Goal: Transaction & Acquisition: Purchase product/service

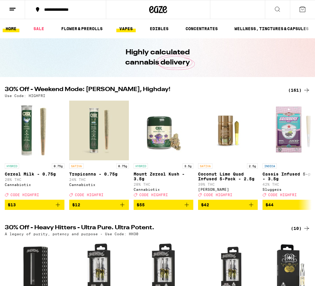
click at [133, 29] on link "VAPES" at bounding box center [125, 28] width 19 height 7
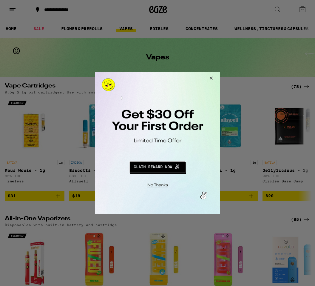
click at [105, 169] on button "Redirect to URL" at bounding box center [157, 166] width 104 height 14
click at [64, 93] on div at bounding box center [157, 143] width 315 height 286
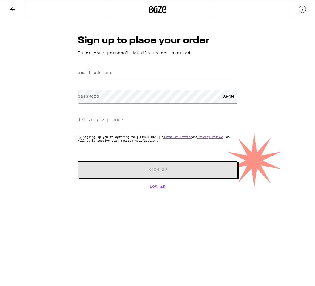
click at [12, 11] on icon at bounding box center [12, 9] width 5 height 4
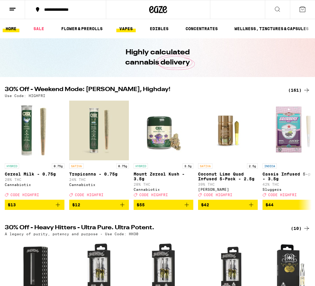
click at [126, 32] on link "VAPES" at bounding box center [125, 28] width 19 height 7
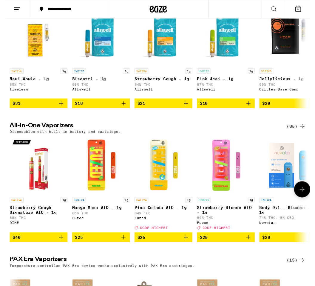
scroll to position [89, 0]
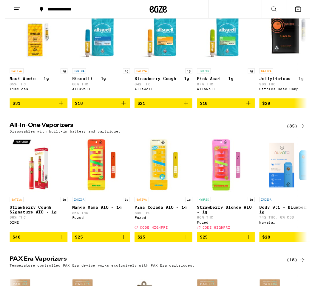
click at [298, 134] on div "(85)" at bounding box center [300, 129] width 19 height 7
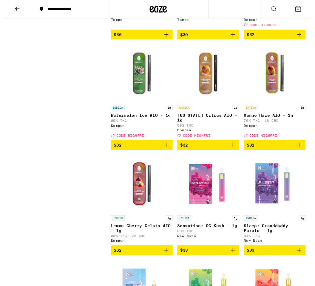
scroll to position [1464, 0]
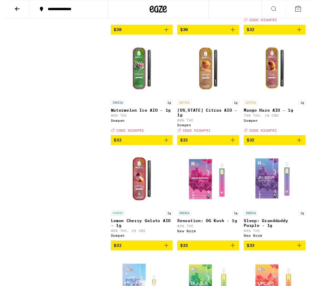
click at [304, 148] on icon "Add to bag" at bounding box center [303, 144] width 7 height 7
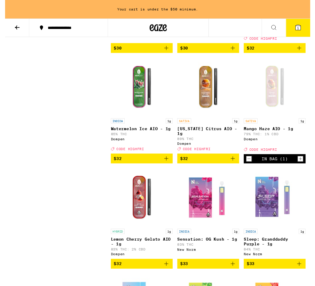
click at [168, 167] on icon "Add to bag" at bounding box center [166, 163] width 7 height 7
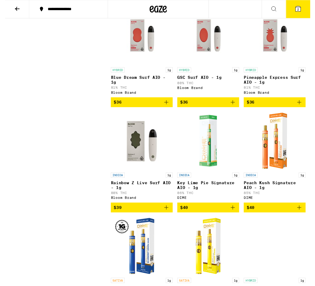
scroll to position [2692, 0]
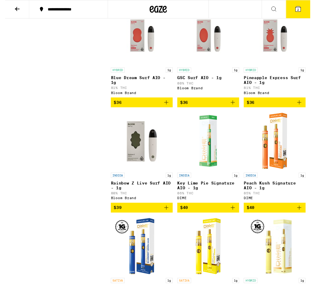
click at [305, 109] on icon "Add to bag" at bounding box center [303, 105] width 7 height 7
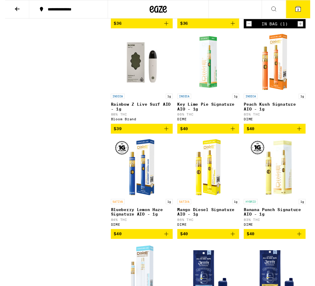
scroll to position [2780, 0]
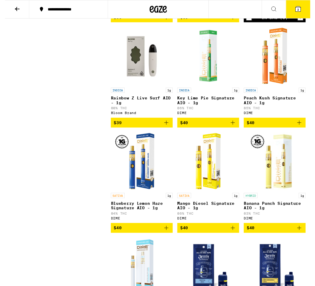
click at [166, 129] on icon "Add to bag" at bounding box center [166, 126] width 4 height 4
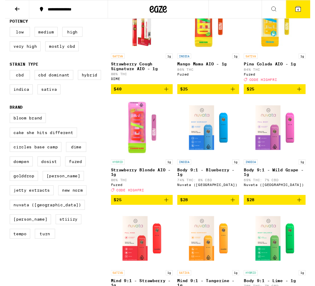
scroll to position [96, 0]
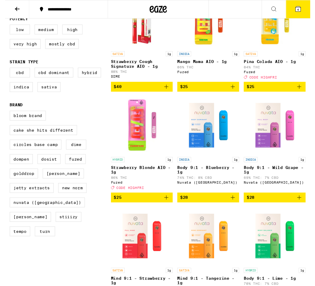
click at [13, 6] on icon at bounding box center [12, 9] width 7 height 7
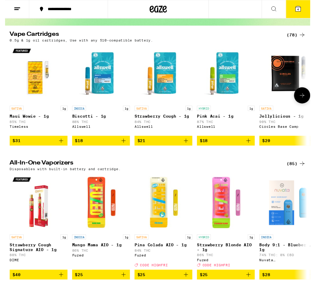
scroll to position [51, 0]
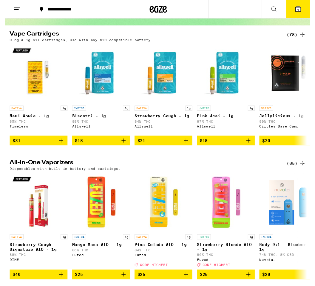
click at [304, 35] on icon at bounding box center [306, 35] width 7 height 7
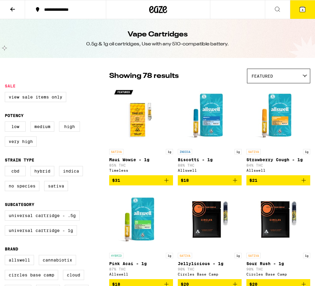
click at [302, 13] on button "4" at bounding box center [302, 9] width 25 height 18
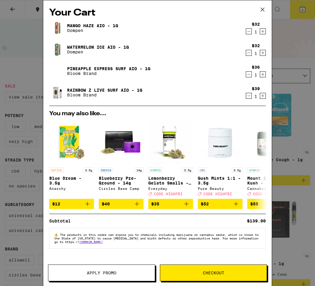
click at [251, 33] on icon "Decrement" at bounding box center [248, 31] width 5 height 7
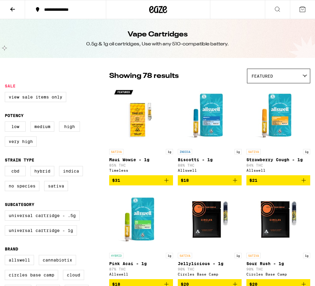
click at [303, 11] on icon at bounding box center [302, 9] width 7 height 7
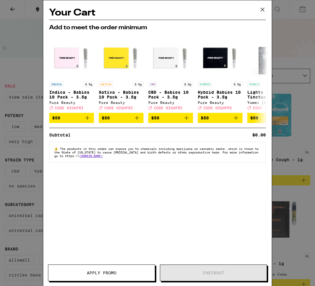
click at [288, 152] on div "Your Cart Add to meet the order minimum INDICA 3.5g Indica - Babies 10 Pack - 3…" at bounding box center [157, 143] width 315 height 286
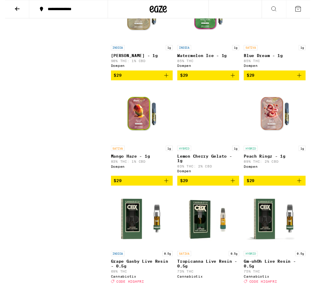
scroll to position [737, 0]
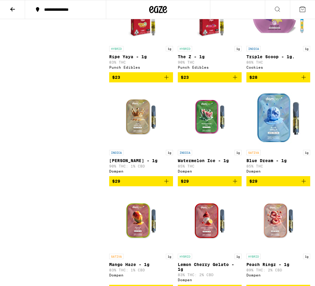
click at [303, 10] on icon at bounding box center [302, 9] width 7 height 7
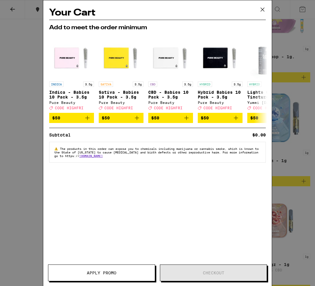
click at [115, 277] on button "Apply Promo" at bounding box center [101, 272] width 107 height 17
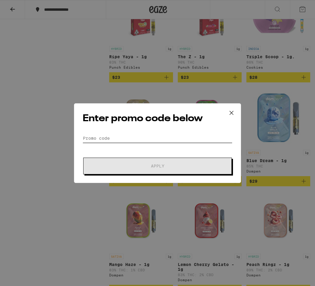
click at [120, 138] on input "Promo Code" at bounding box center [158, 138] width 150 height 9
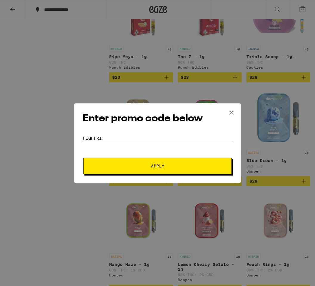
type input "HIGHFRI"
click at [152, 171] on button "Apply" at bounding box center [157, 165] width 149 height 17
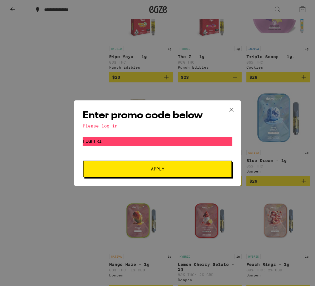
click at [152, 132] on div "Enter promo code below Please log in Promo Code HIGHFRI Apply" at bounding box center [157, 143] width 167 height 86
click at [154, 174] on button "Apply" at bounding box center [157, 168] width 149 height 17
click at [232, 106] on icon at bounding box center [231, 109] width 9 height 9
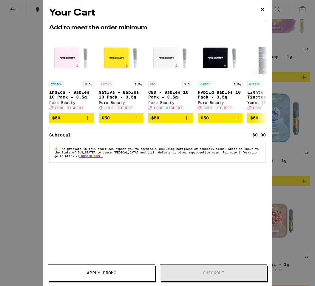
click at [261, 12] on icon at bounding box center [262, 9] width 9 height 9
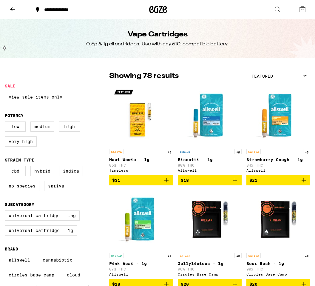
click at [15, 13] on button at bounding box center [12, 9] width 25 height 19
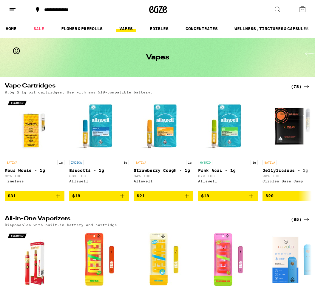
click at [10, 12] on icon at bounding box center [12, 9] width 7 height 7
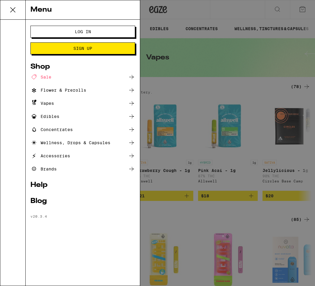
click at [75, 31] on span "Log In" at bounding box center [83, 32] width 16 height 4
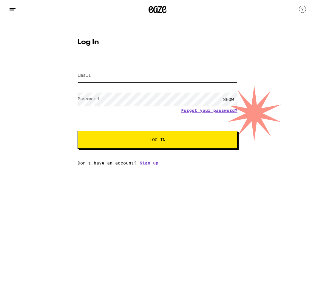
click at [108, 76] on input "Email" at bounding box center [158, 75] width 160 height 13
type input "[EMAIL_ADDRESS][DOMAIN_NAME]"
click at [157, 140] on button "Log In" at bounding box center [158, 140] width 160 height 18
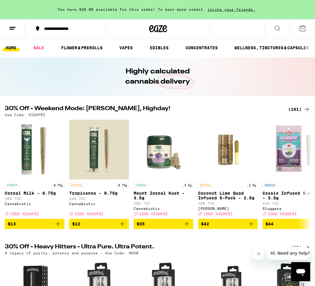
click at [304, 30] on icon at bounding box center [302, 28] width 7 height 7
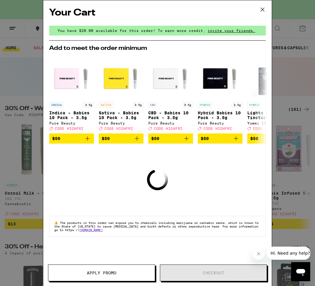
click at [123, 275] on button "Apply Promo" at bounding box center [101, 272] width 107 height 17
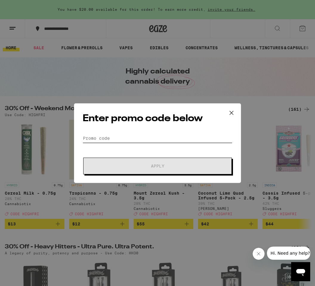
click at [91, 139] on input "Promo Code" at bounding box center [158, 138] width 150 height 9
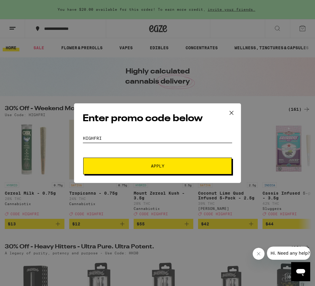
type input "HIGHFRI"
click at [110, 164] on span "Apply" at bounding box center [157, 166] width 107 height 4
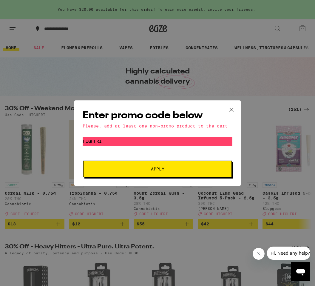
click at [234, 108] on icon at bounding box center [231, 109] width 9 height 9
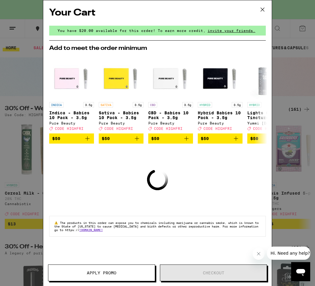
click at [168, 27] on div "You have $20.00 available for this order! To earn more credit, invite your frie…" at bounding box center [157, 31] width 217 height 10
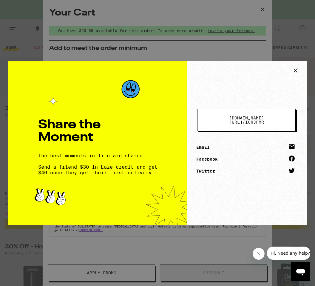
click at [281, 23] on div "Share the Moment The best moments in life are shared. Send a friend $30 in Eaze…" at bounding box center [157, 143] width 315 height 286
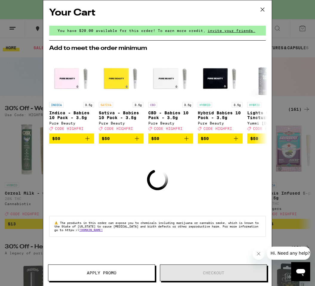
click at [264, 8] on icon at bounding box center [262, 9] width 9 height 9
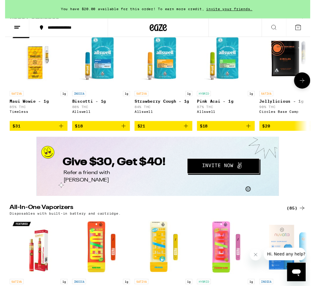
scroll to position [911, 0]
click at [302, 24] on div "(78)" at bounding box center [300, 20] width 19 height 7
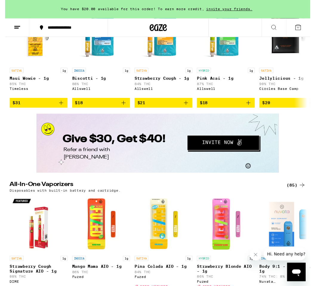
scroll to position [934, 0]
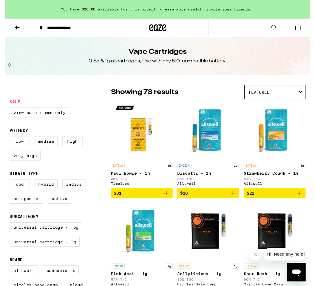
click at [297, 228] on img "Open page for Sour Rush - 1g from Circles Base Camp" at bounding box center [278, 239] width 60 height 60
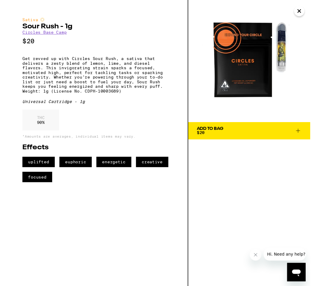
click at [302, 12] on icon "Close" at bounding box center [303, 11] width 3 height 3
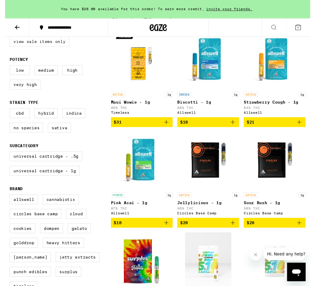
scroll to position [73, 0]
click at [13, 29] on icon at bounding box center [12, 28] width 7 height 7
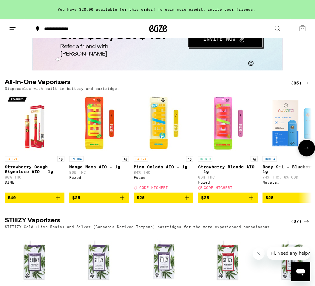
scroll to position [974, 0]
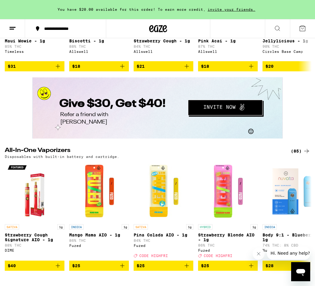
click at [298, 154] on div "(85)" at bounding box center [300, 150] width 19 height 7
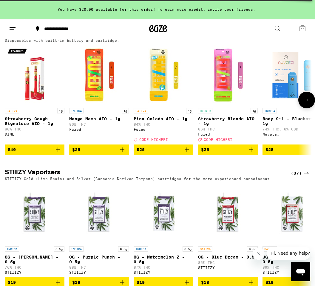
scroll to position [1074, 0]
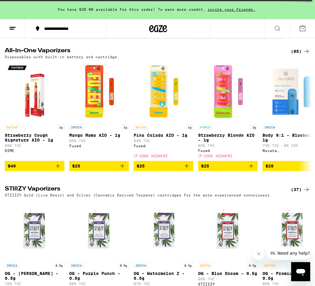
click at [300, 55] on div "(85)" at bounding box center [300, 51] width 19 height 7
click at [301, 55] on div "(85)" at bounding box center [300, 51] width 19 height 7
click at [300, 55] on div "(85)" at bounding box center [300, 51] width 19 height 7
click at [307, 55] on icon at bounding box center [306, 51] width 7 height 7
click at [303, 55] on icon at bounding box center [306, 51] width 7 height 7
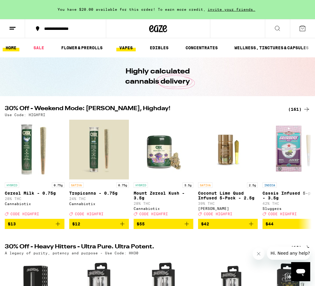
click at [135, 49] on link "VAPES" at bounding box center [125, 47] width 19 height 7
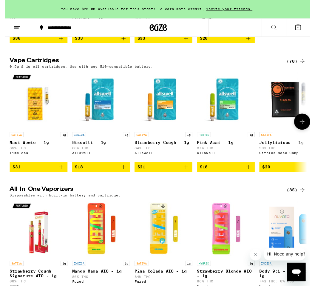
scroll to position [180, 0]
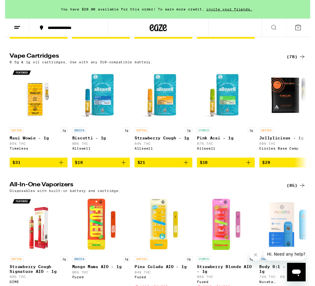
click at [299, 195] on div "(85)" at bounding box center [300, 191] width 19 height 7
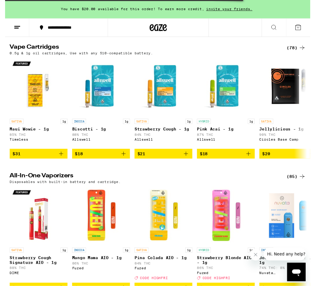
scroll to position [189, 0]
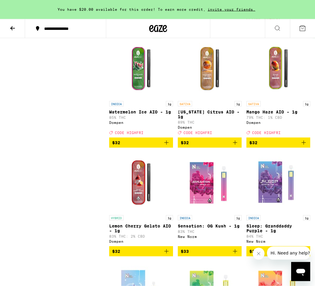
scroll to position [1443, 0]
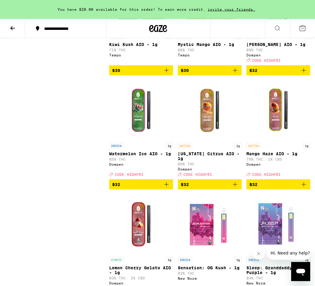
click at [166, 186] on icon "Add to bag" at bounding box center [166, 184] width 4 height 4
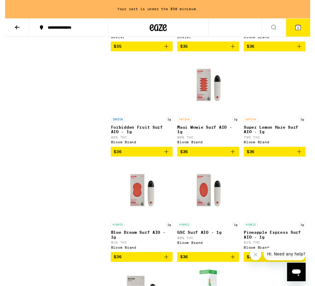
scroll to position [2551, 0]
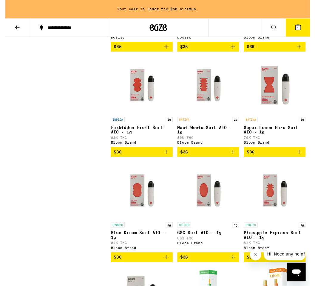
click at [304, 160] on icon "Add to bag" at bounding box center [303, 156] width 7 height 7
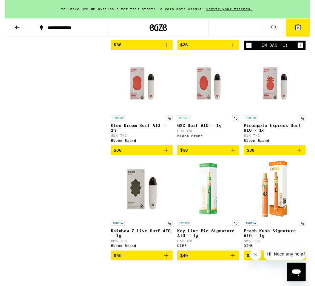
scroll to position [2662, 0]
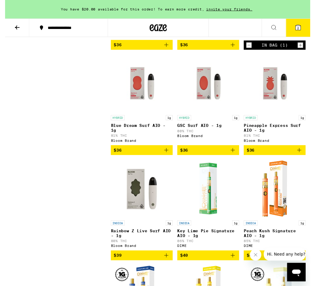
click at [306, 158] on icon "Add to bag" at bounding box center [303, 154] width 7 height 7
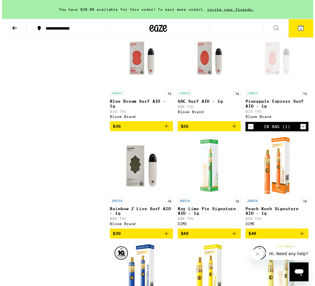
scroll to position [2684, 0]
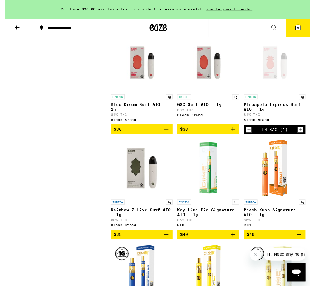
click at [307, 28] on button "3" at bounding box center [302, 28] width 25 height 18
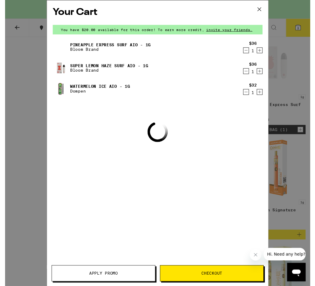
click at [120, 280] on span "Apply Promo" at bounding box center [101, 282] width 106 height 4
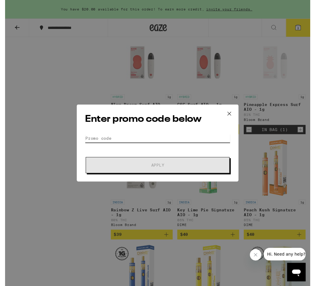
click at [107, 142] on input "Promo Code" at bounding box center [158, 142] width 150 height 9
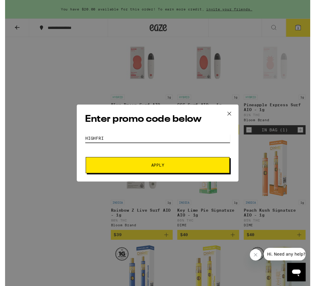
type input "HIGHFRI"
click at [215, 165] on button "Apply" at bounding box center [157, 170] width 149 height 17
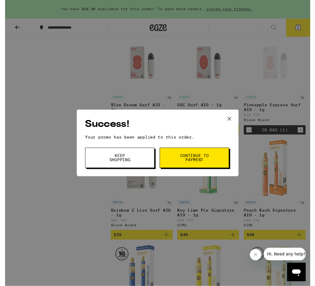
scroll to position [2684, 0]
click at [183, 167] on span "Continue to payment" at bounding box center [195, 163] width 30 height 8
click at [200, 164] on span "Continue to payment" at bounding box center [195, 163] width 30 height 8
click at [232, 122] on icon at bounding box center [231, 122] width 9 height 9
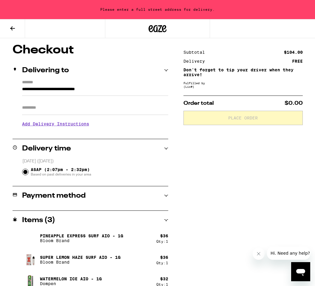
click at [313, 280] on div "**********" at bounding box center [157, 169] width 315 height 250
